Goal: Check status: Check status

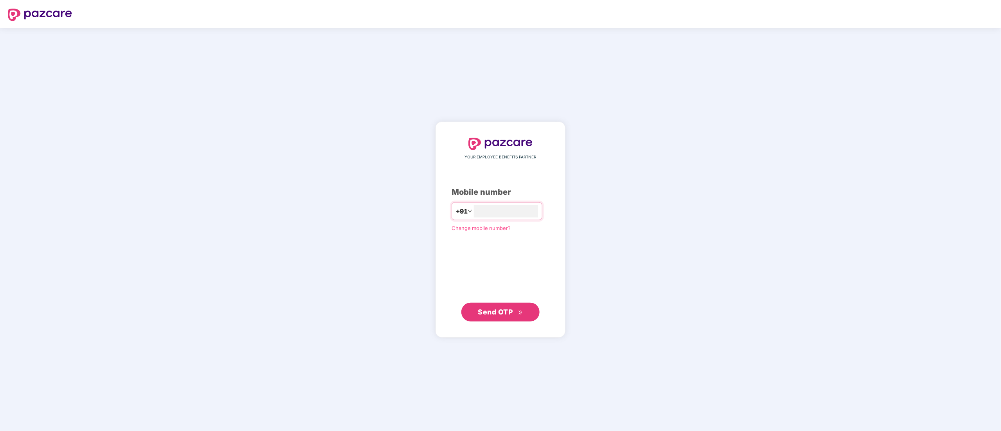
type input "**********"
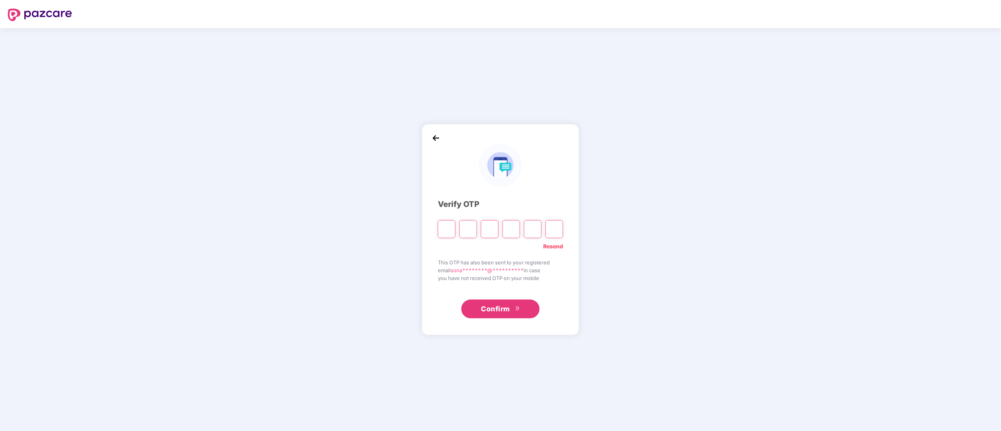
click at [440, 229] on input "Please enter verification code. Digit 1" at bounding box center [447, 229] width 18 height 18
click at [443, 225] on input "Please enter verification code. Digit 1" at bounding box center [447, 229] width 18 height 18
paste input "*"
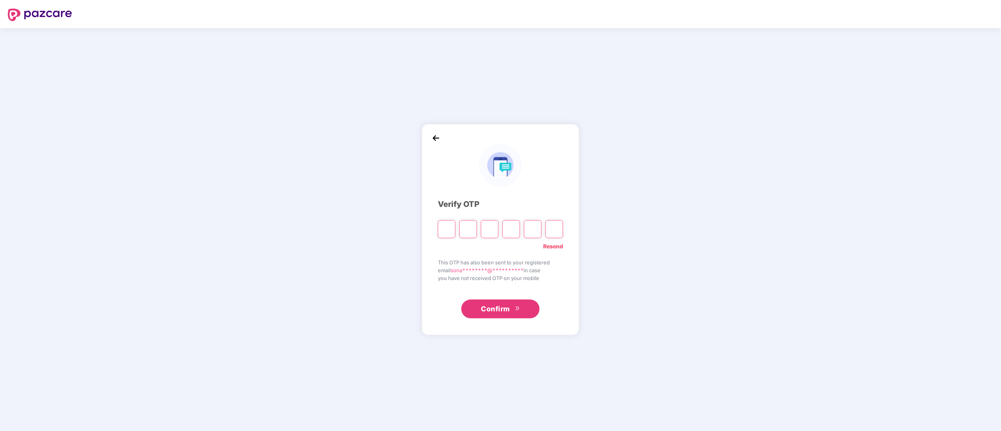
type input "*"
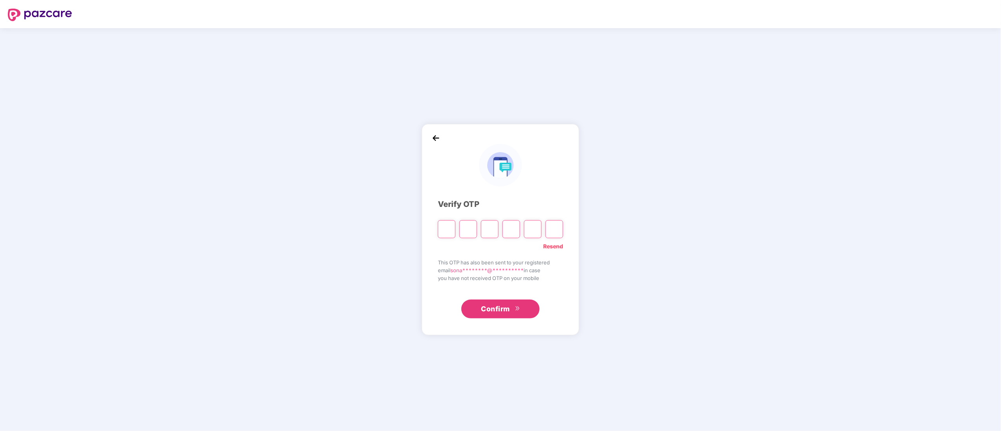
type input "*"
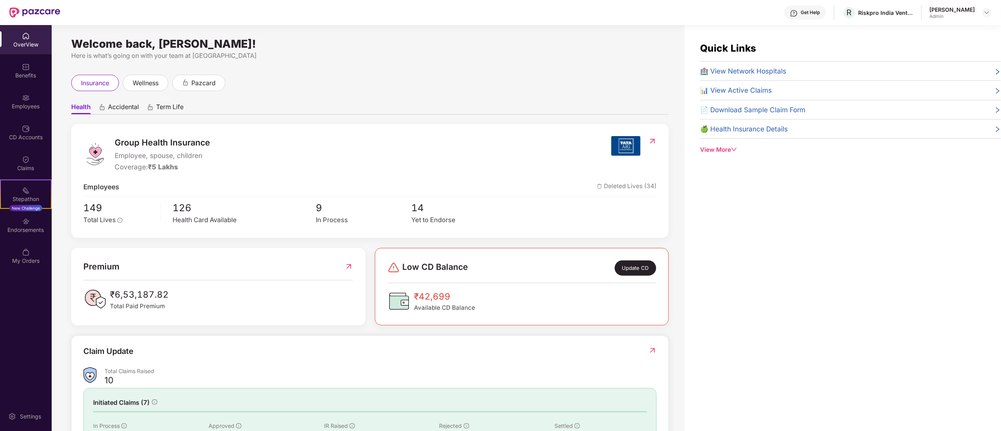
click at [587, 57] on div "Here is what’s going on with your team at [GEOGRAPHIC_DATA]" at bounding box center [369, 56] width 597 height 10
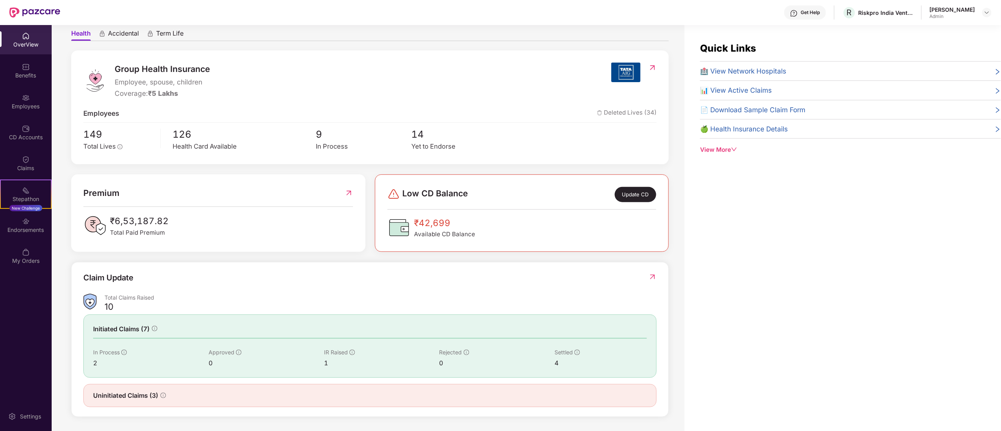
scroll to position [25, 0]
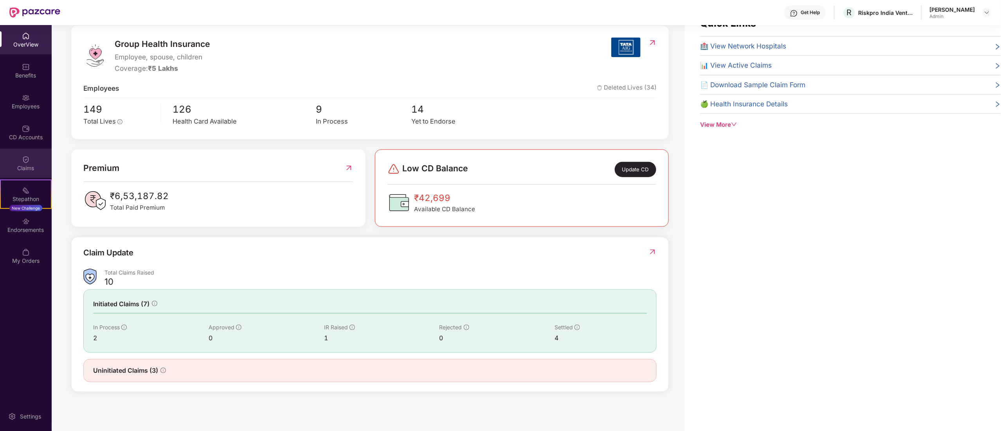
click at [32, 169] on div "Claims" at bounding box center [26, 168] width 52 height 8
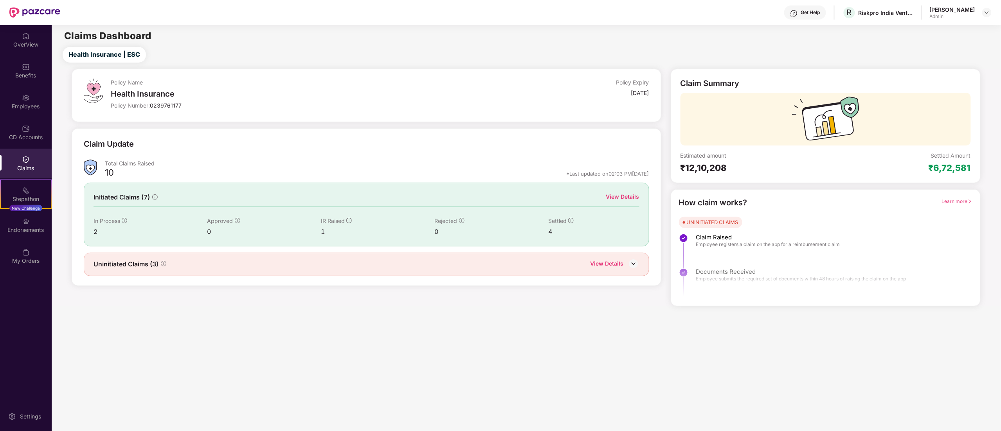
click at [624, 191] on div "Initiated Claims (7) View Details In Process 2 Approved 0 IR Raised 1 Rejected …" at bounding box center [366, 214] width 565 height 63
click at [620, 193] on div "View Details" at bounding box center [622, 197] width 33 height 9
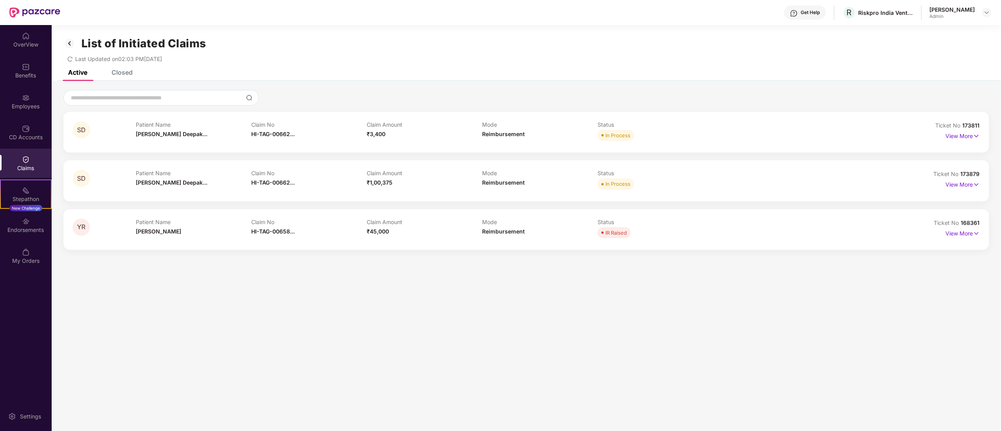
click at [115, 73] on div "Closed" at bounding box center [122, 72] width 21 height 8
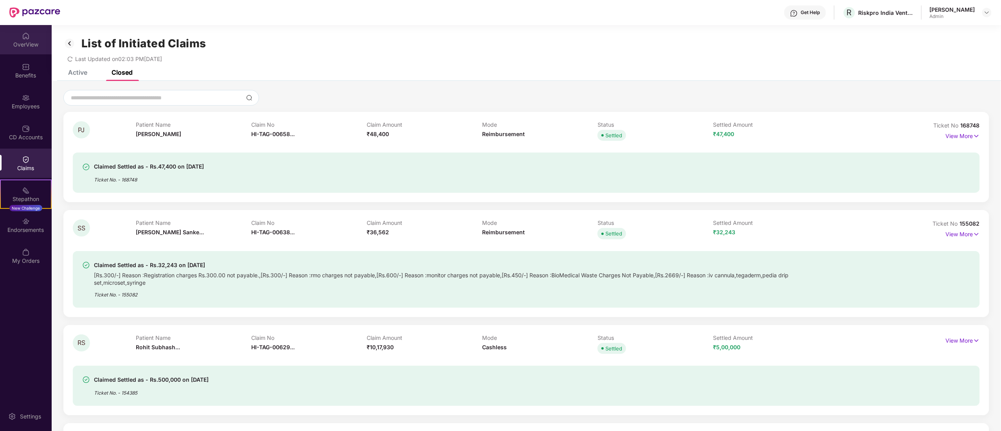
click at [24, 53] on div "OverView" at bounding box center [26, 39] width 52 height 29
